Goal: Transaction & Acquisition: Purchase product/service

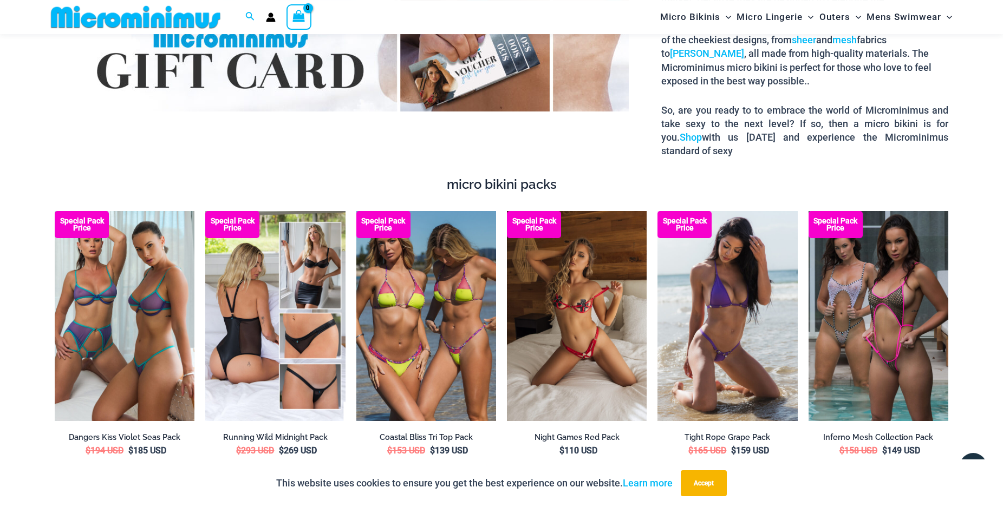
scroll to position [1592, 0]
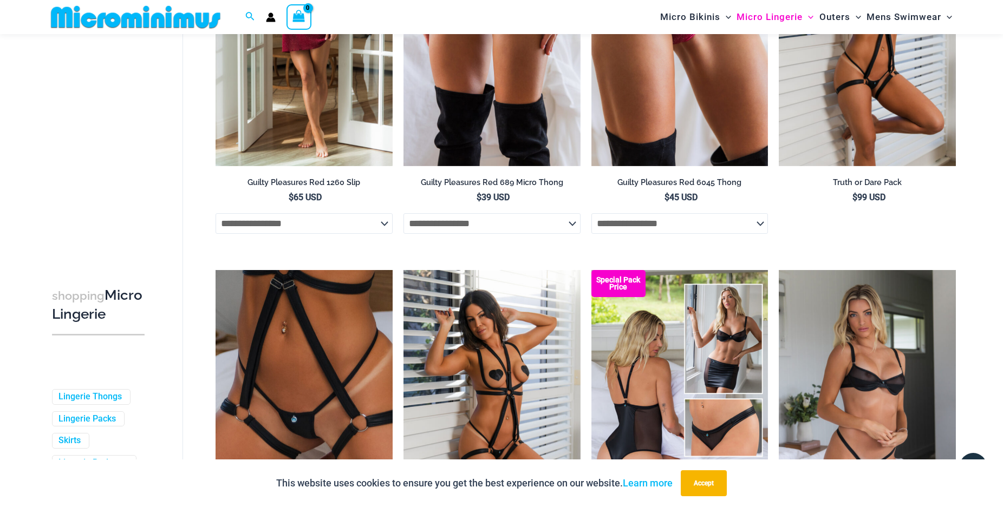
scroll to position [819, 0]
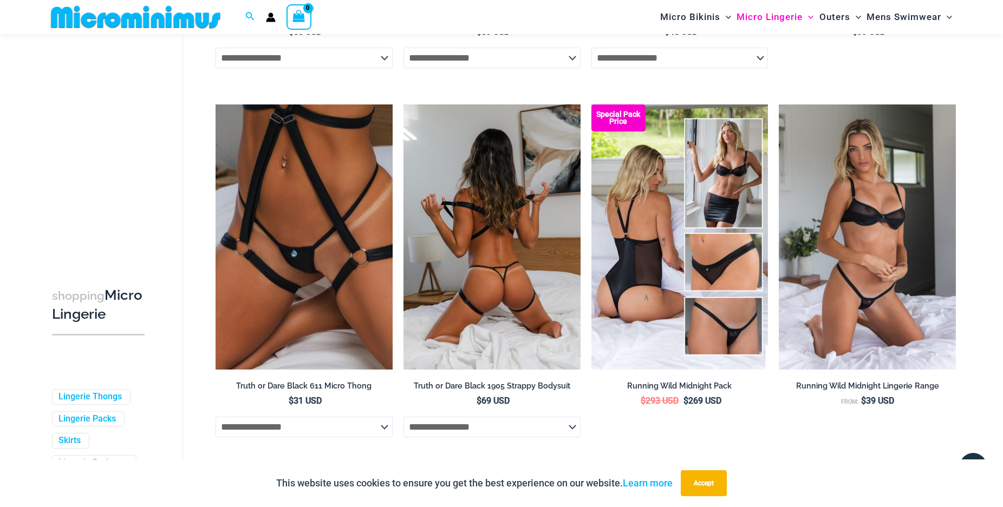
click at [503, 185] on img at bounding box center [491, 236] width 177 height 265
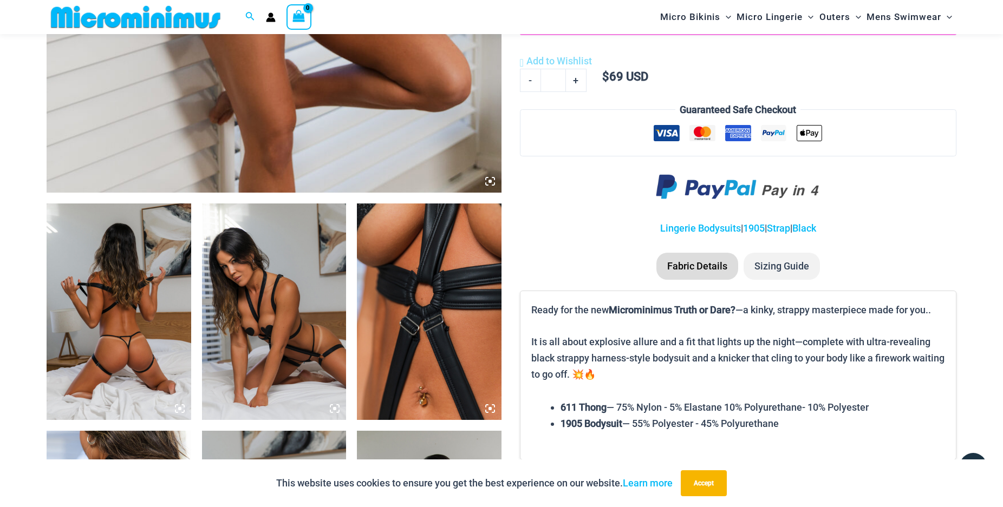
scroll to position [660, 0]
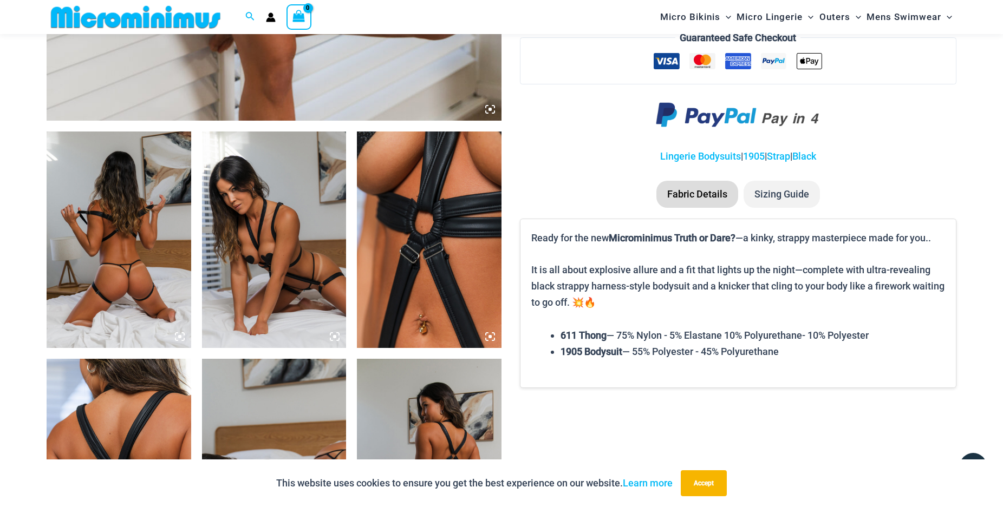
click at [97, 225] on img at bounding box center [119, 240] width 145 height 217
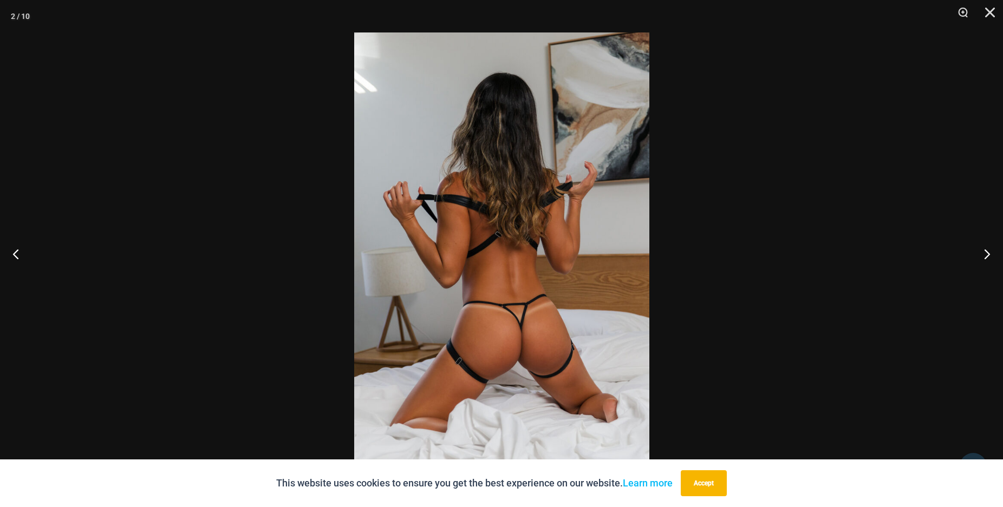
click at [787, 246] on div at bounding box center [501, 253] width 1003 height 507
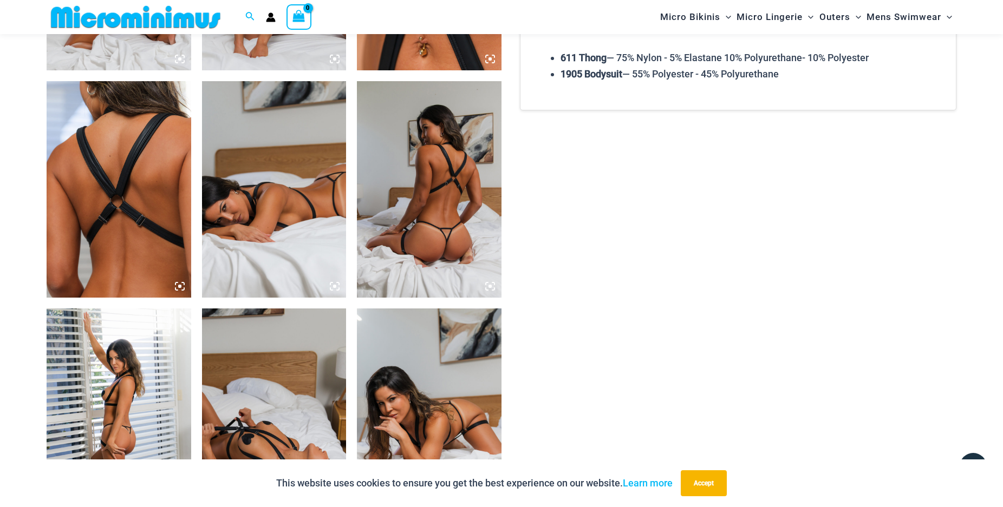
scroll to position [936, 0]
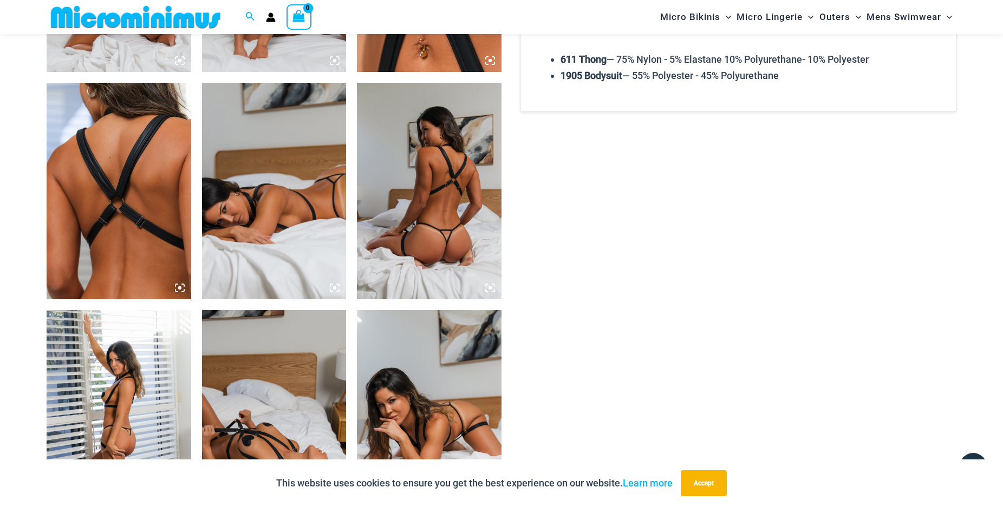
click at [426, 187] on img at bounding box center [429, 191] width 145 height 217
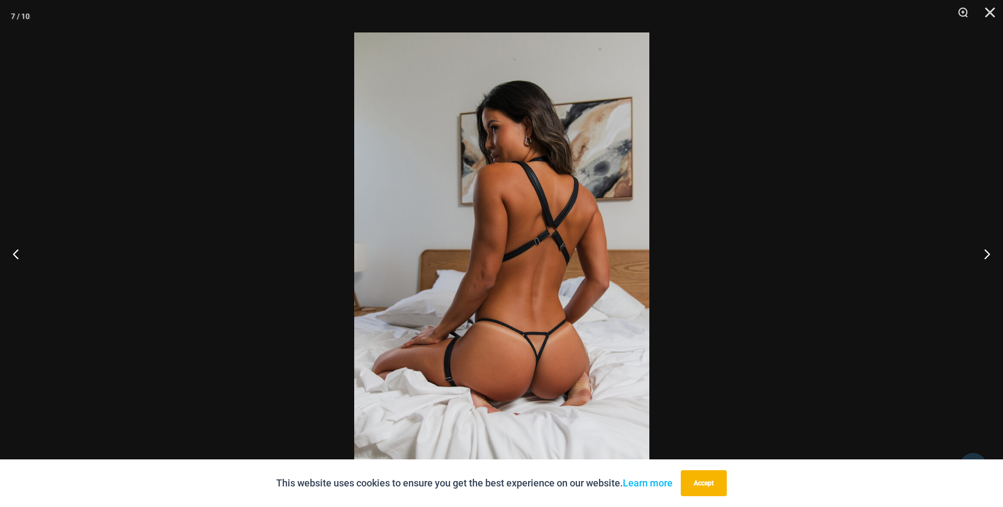
click at [208, 169] on div at bounding box center [501, 253] width 1003 height 507
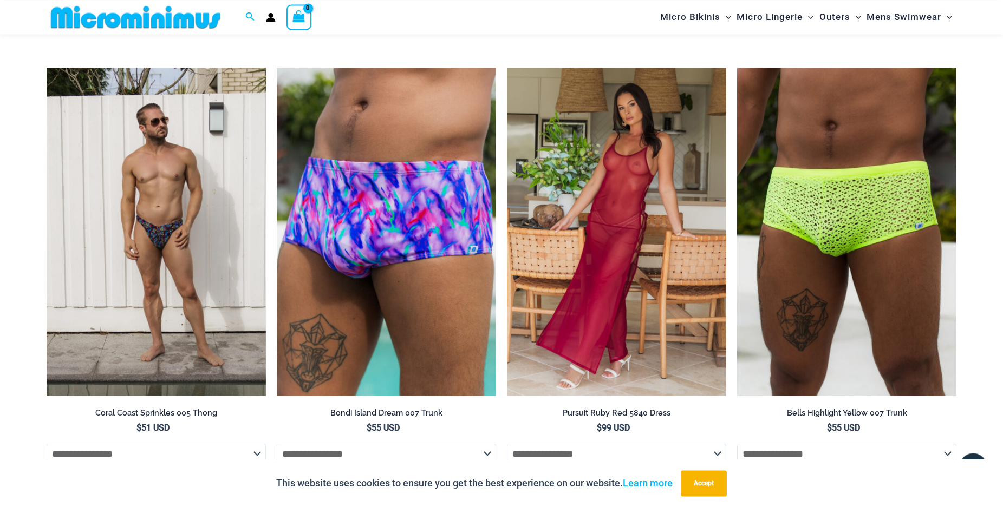
scroll to position [2317, 0]
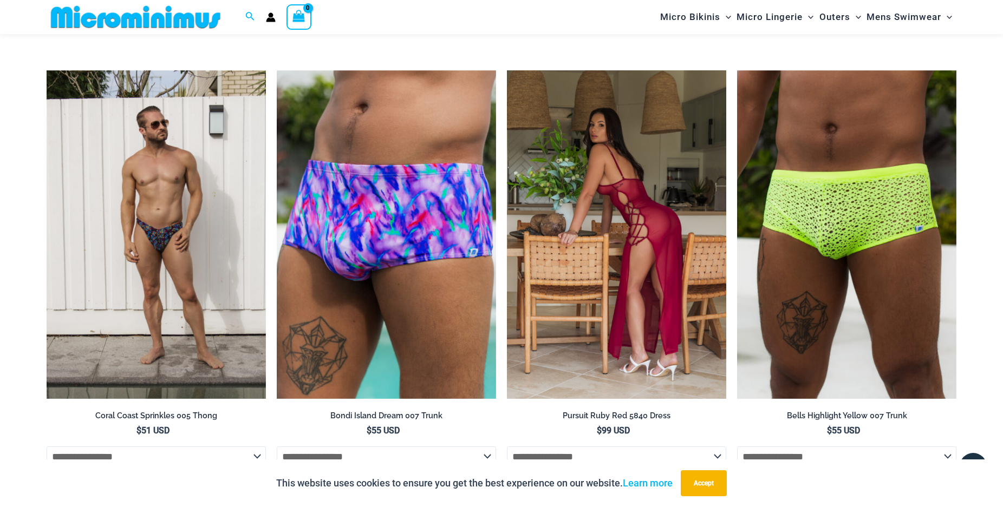
click at [613, 254] on img at bounding box center [616, 234] width 219 height 329
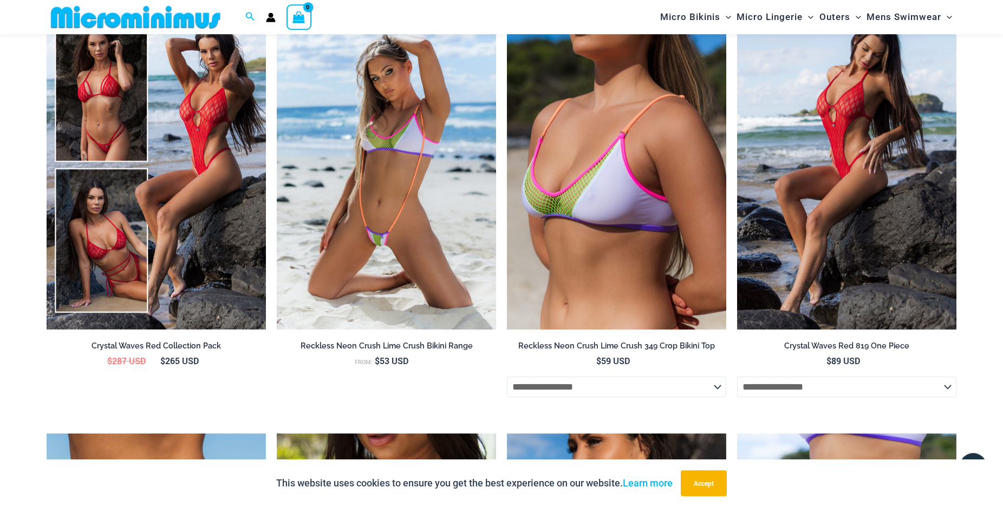
scroll to position [1261, 0]
